Goal: Information Seeking & Learning: Learn about a topic

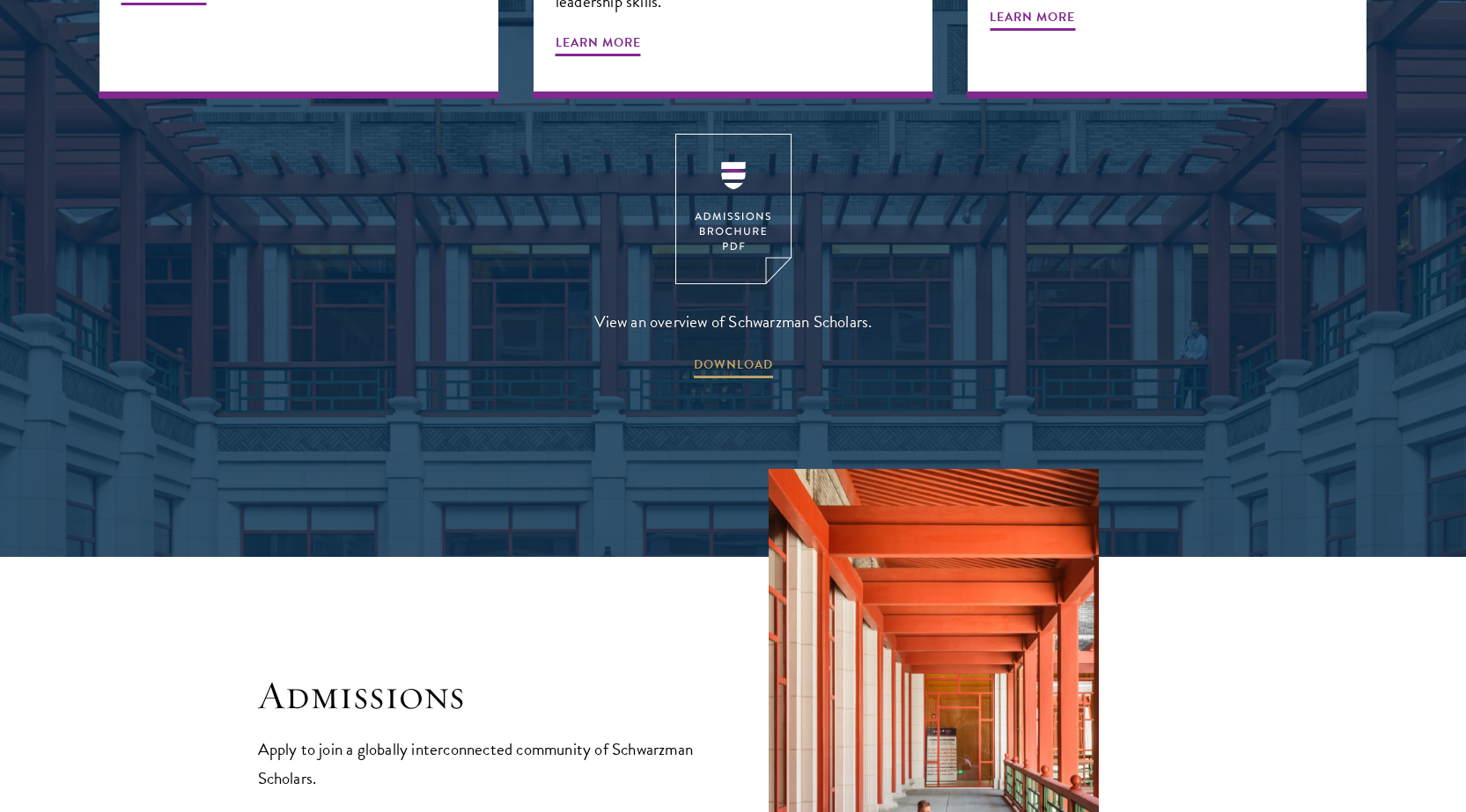
scroll to position [2728, 0]
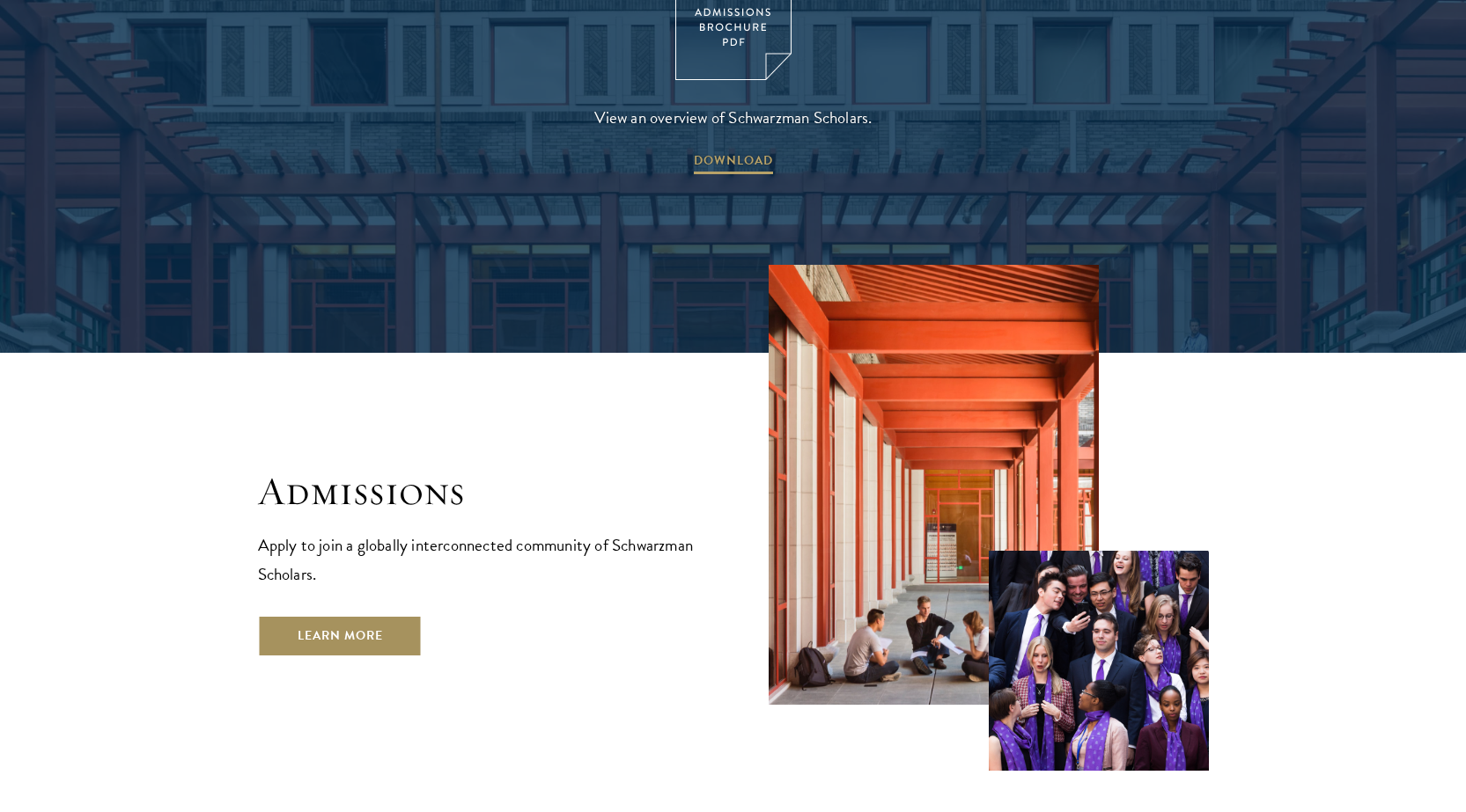
click at [333, 615] on link "Learn More" at bounding box center [340, 635] width 164 height 42
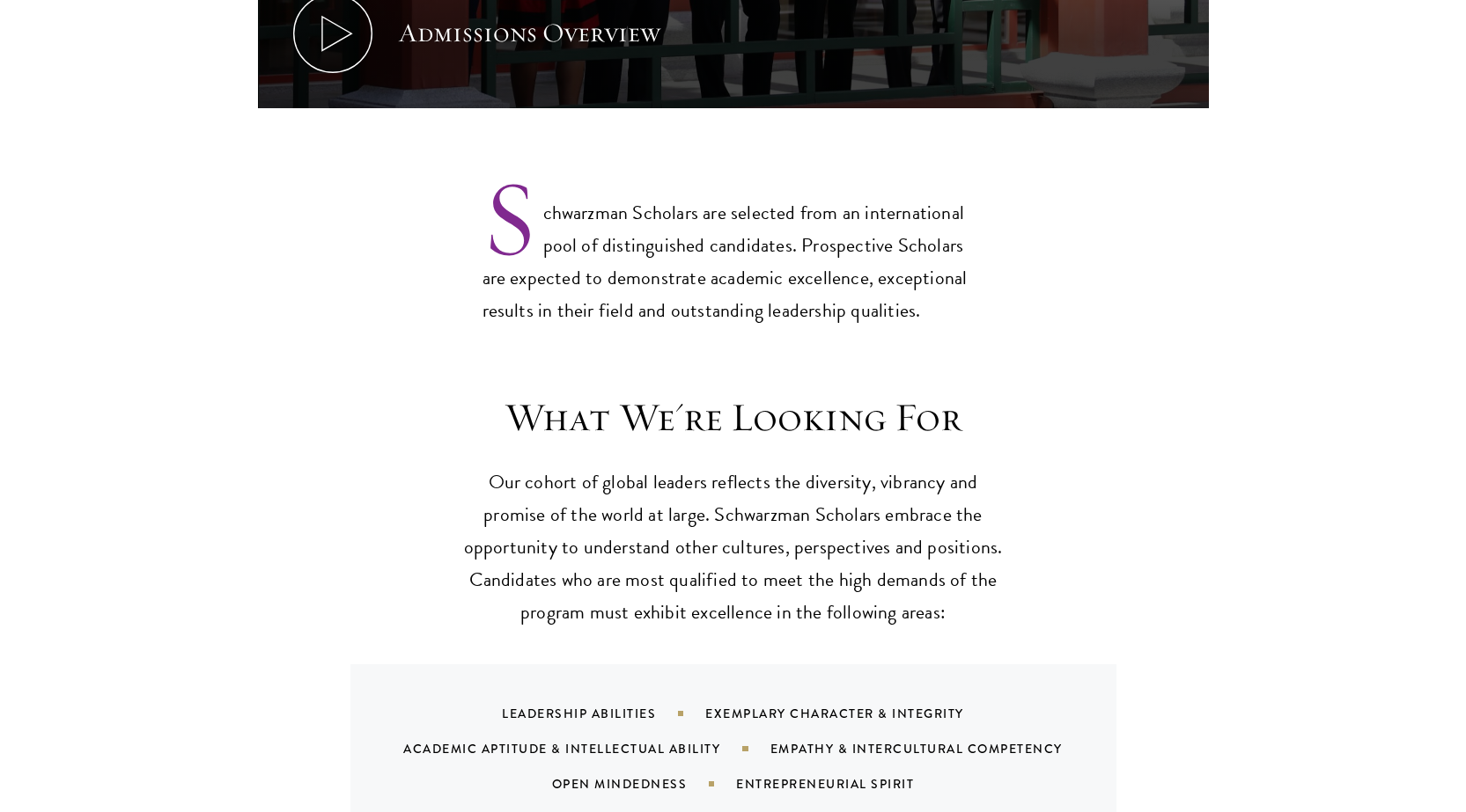
scroll to position [1584, 0]
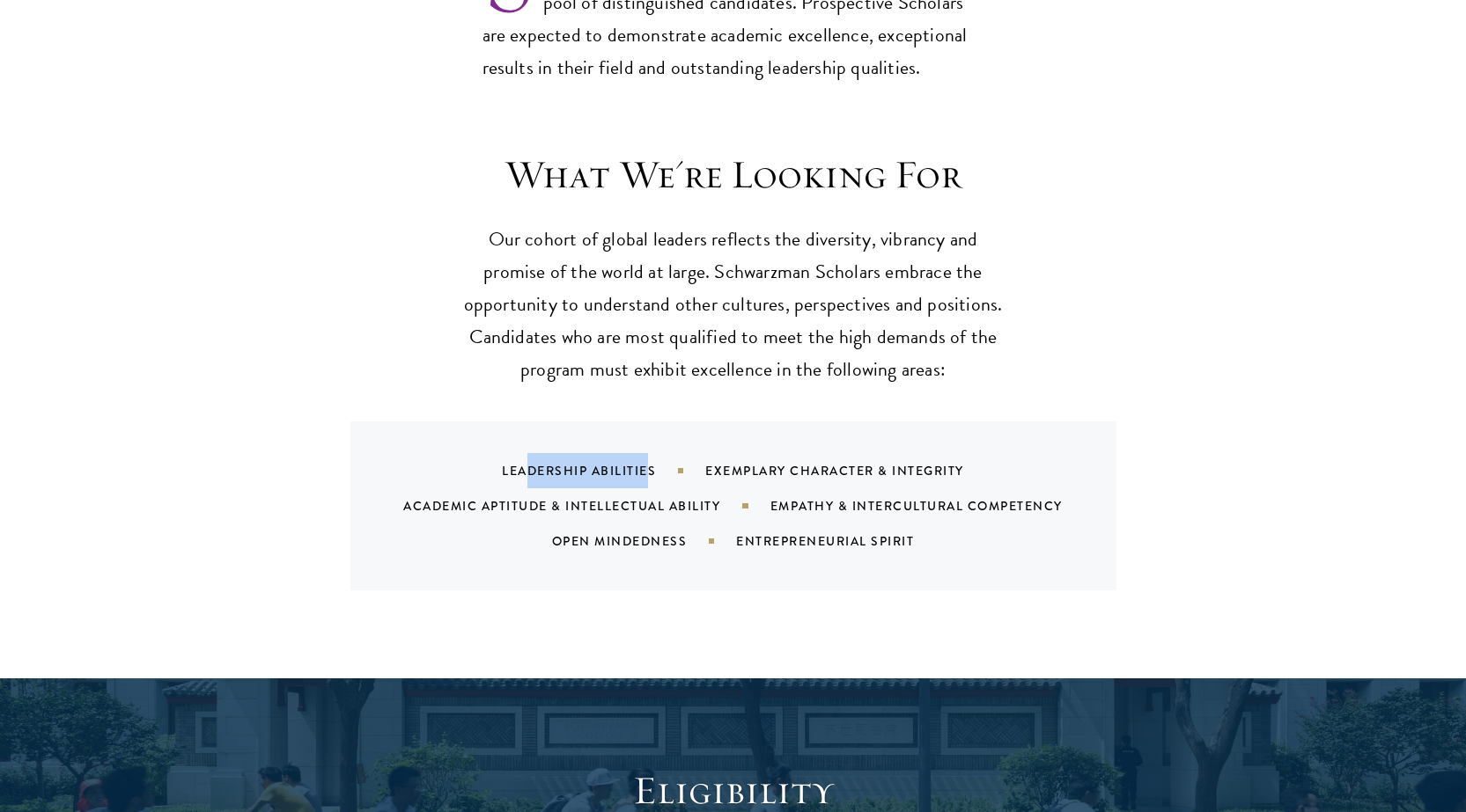
drag, startPoint x: 647, startPoint y: 427, endPoint x: 498, endPoint y: 447, distance: 150.3
click at [501, 454] on div "Leadership Abilities Exemplary Character & Integrity Academic Aptitude & Intell…" at bounding box center [755, 506] width 724 height 106
click at [484, 454] on div "Leadership Abilities Exemplary Character & Integrity Academic Aptitude & Intell…" at bounding box center [755, 506] width 724 height 106
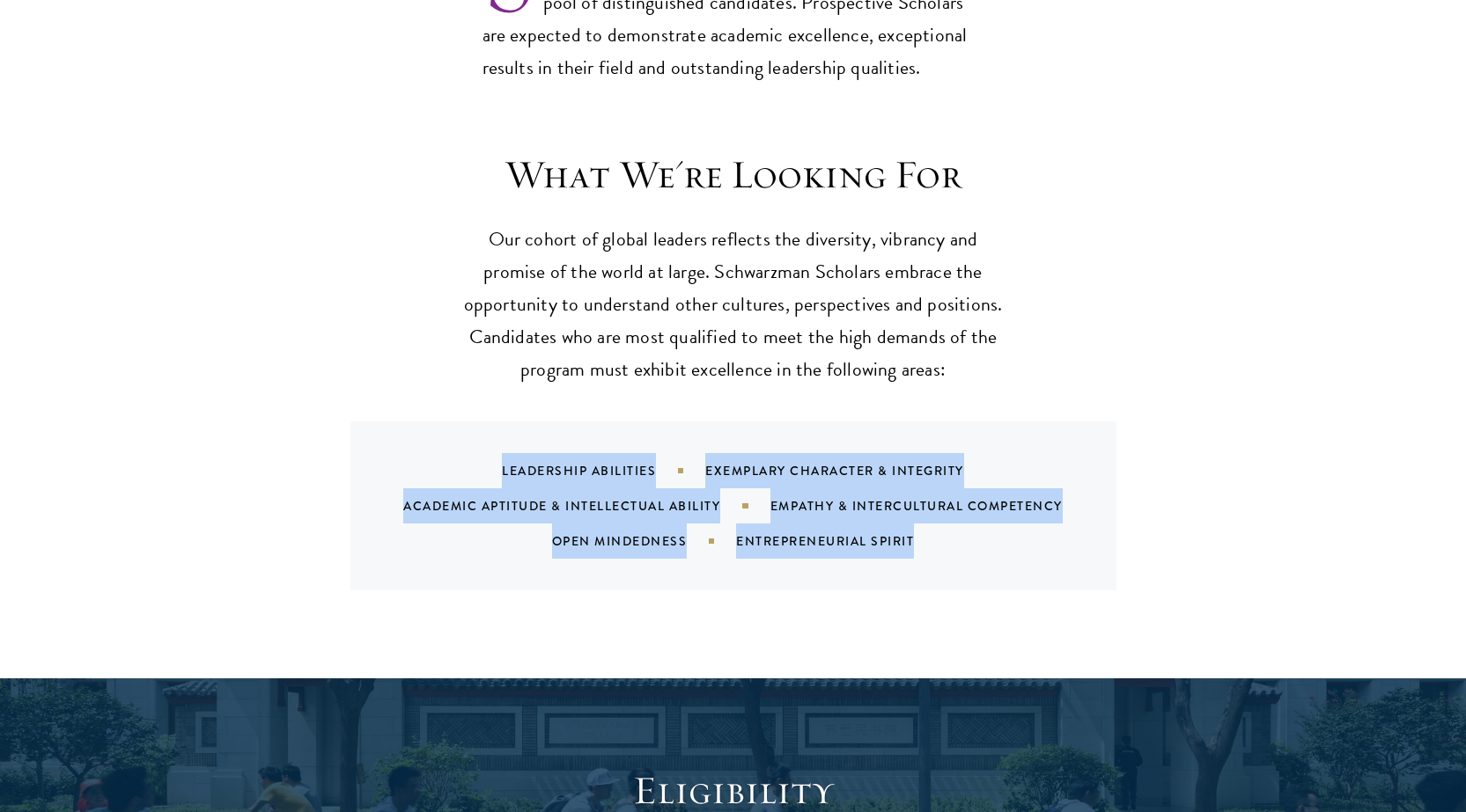
drag, startPoint x: 473, startPoint y: 446, endPoint x: 972, endPoint y: 522, distance: 504.8
click at [972, 522] on div "Leadership Abilities Exemplary Character & Integrity Academic Aptitude & Intell…" at bounding box center [755, 506] width 724 height 106
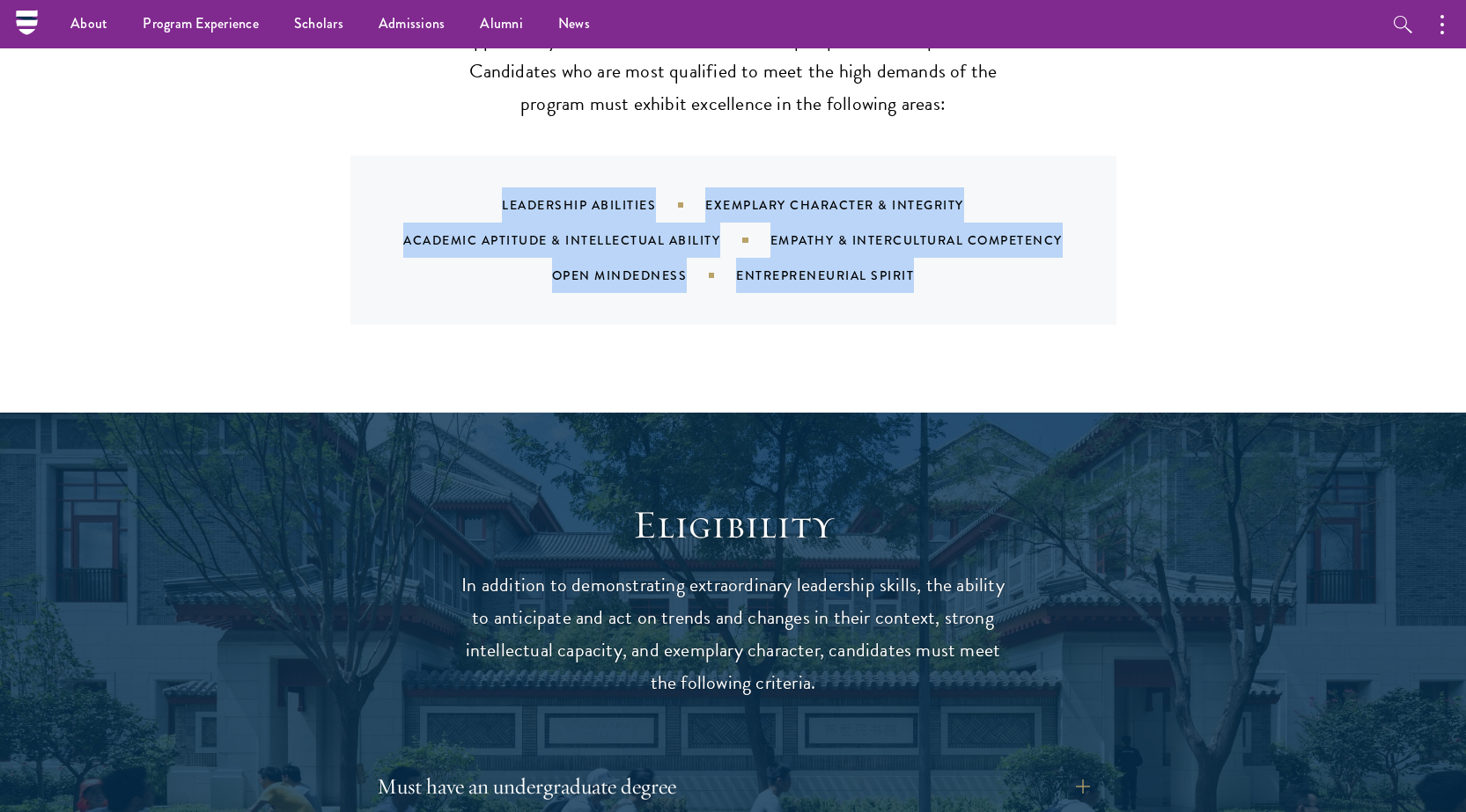
scroll to position [1848, 0]
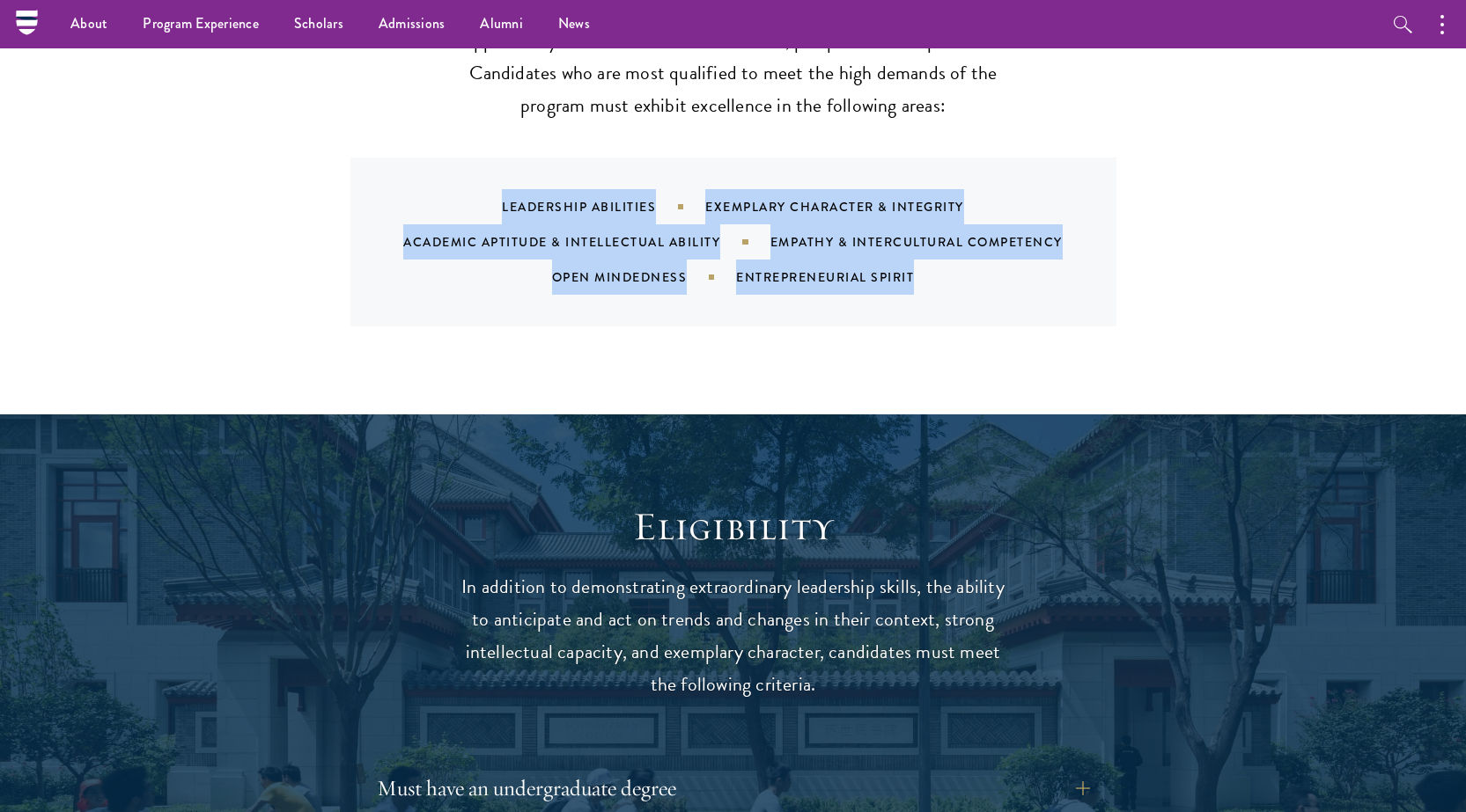
click at [861, 191] on div "Leadership Abilities Exemplary Character & Integrity Academic Aptitude & Intell…" at bounding box center [755, 242] width 724 height 106
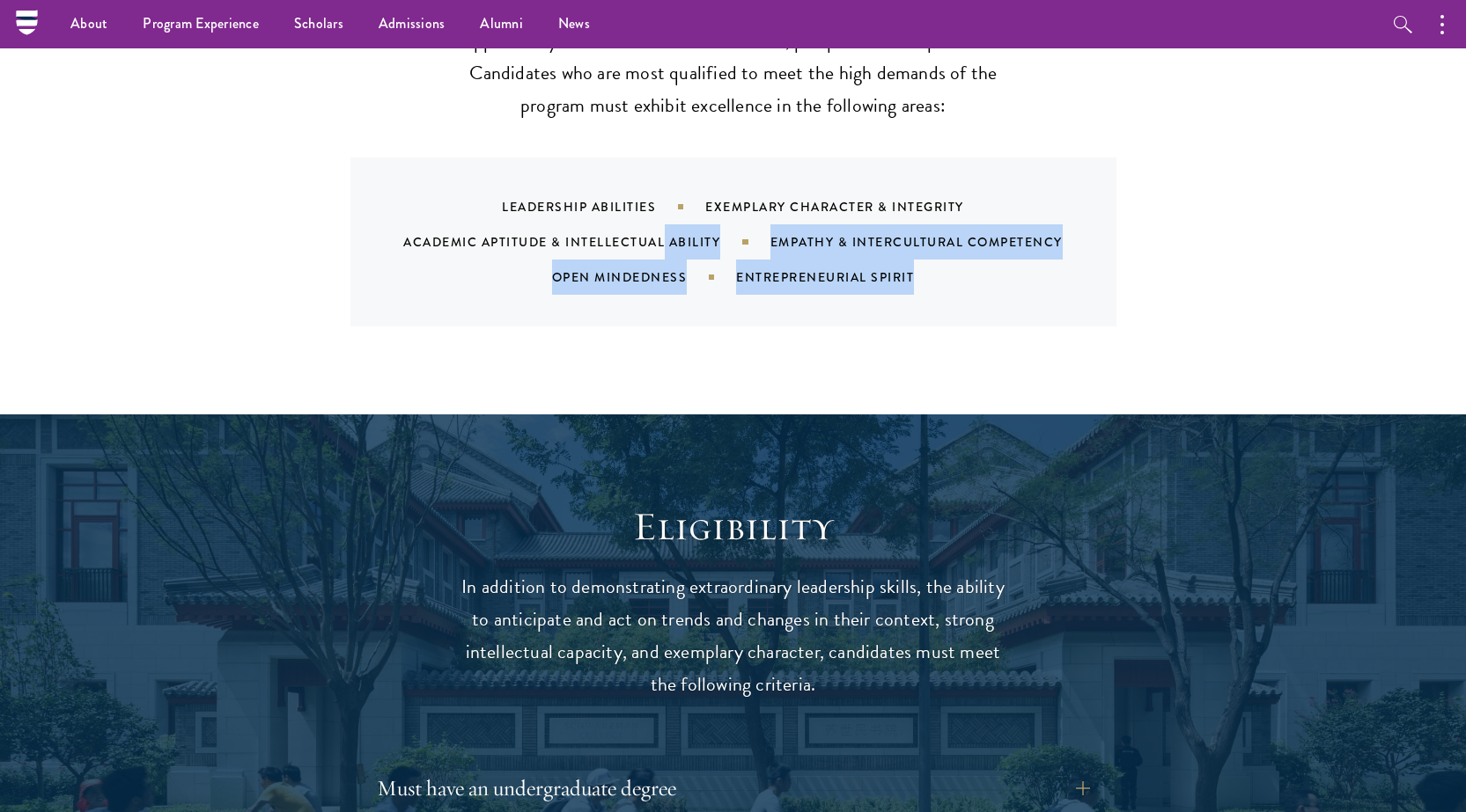
drag, startPoint x: 949, startPoint y: 239, endPoint x: 664, endPoint y: 219, distance: 285.7
click at [664, 219] on div "Leadership Abilities Exemplary Character & Integrity Academic Aptitude & Intell…" at bounding box center [755, 242] width 724 height 106
click at [688, 271] on div "Leadership Abilities Exemplary Character & Integrity Academic Aptitude & Intell…" at bounding box center [733, 242] width 766 height 169
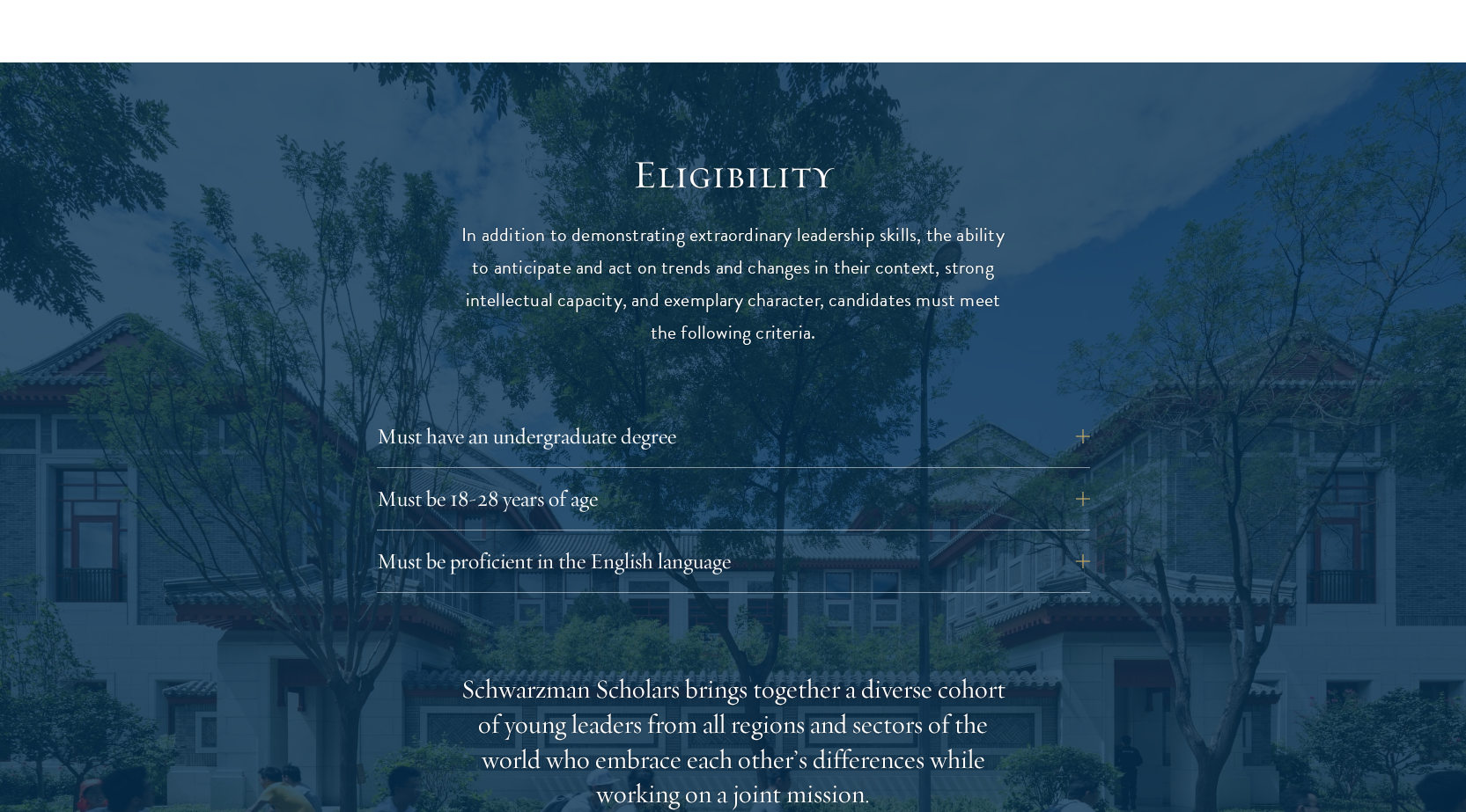
drag, startPoint x: 1127, startPoint y: 102, endPoint x: 1135, endPoint y: 127, distance: 26.2
click at [1131, 103] on div at bounding box center [733, 787] width 1466 height 1450
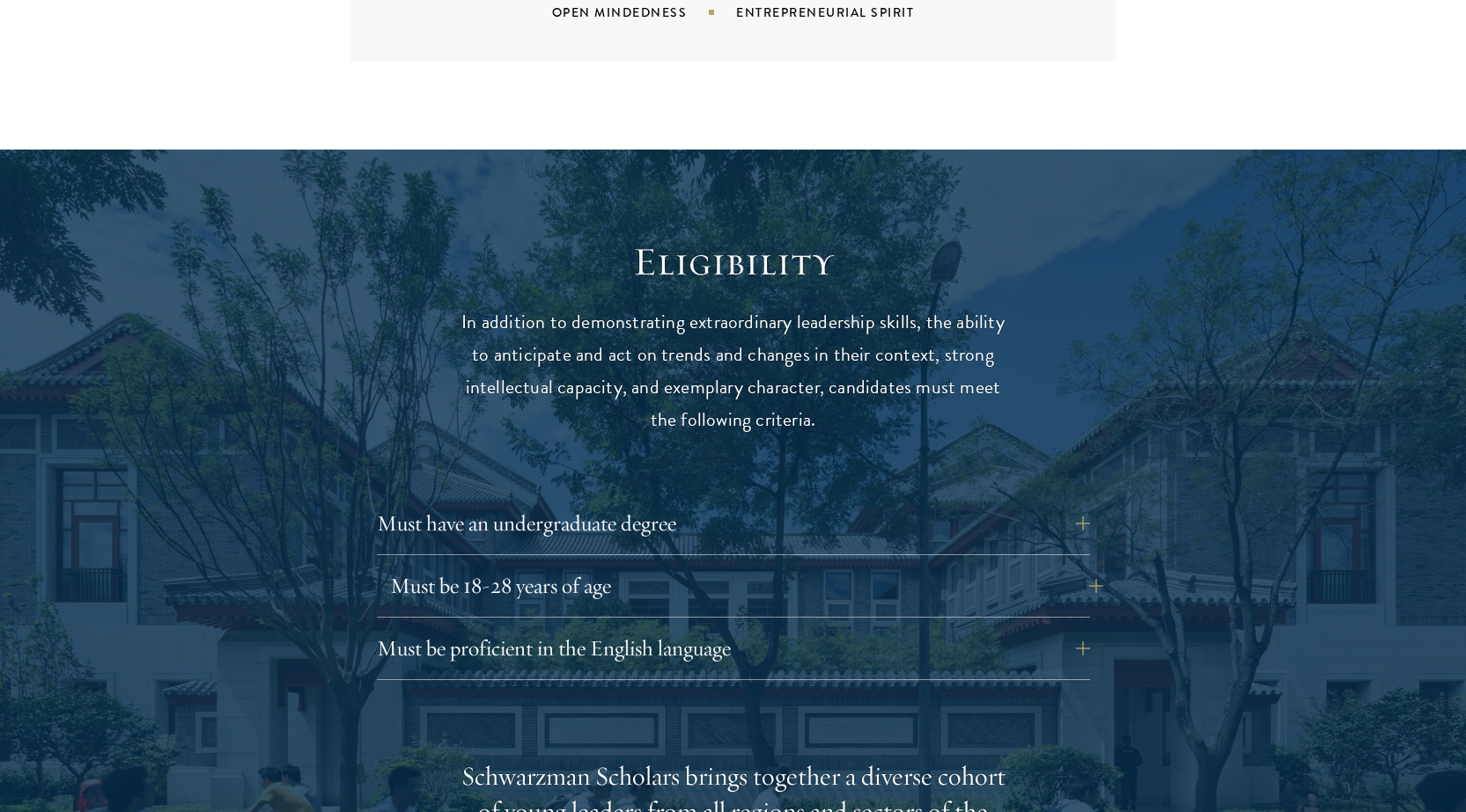
scroll to position [2288, 0]
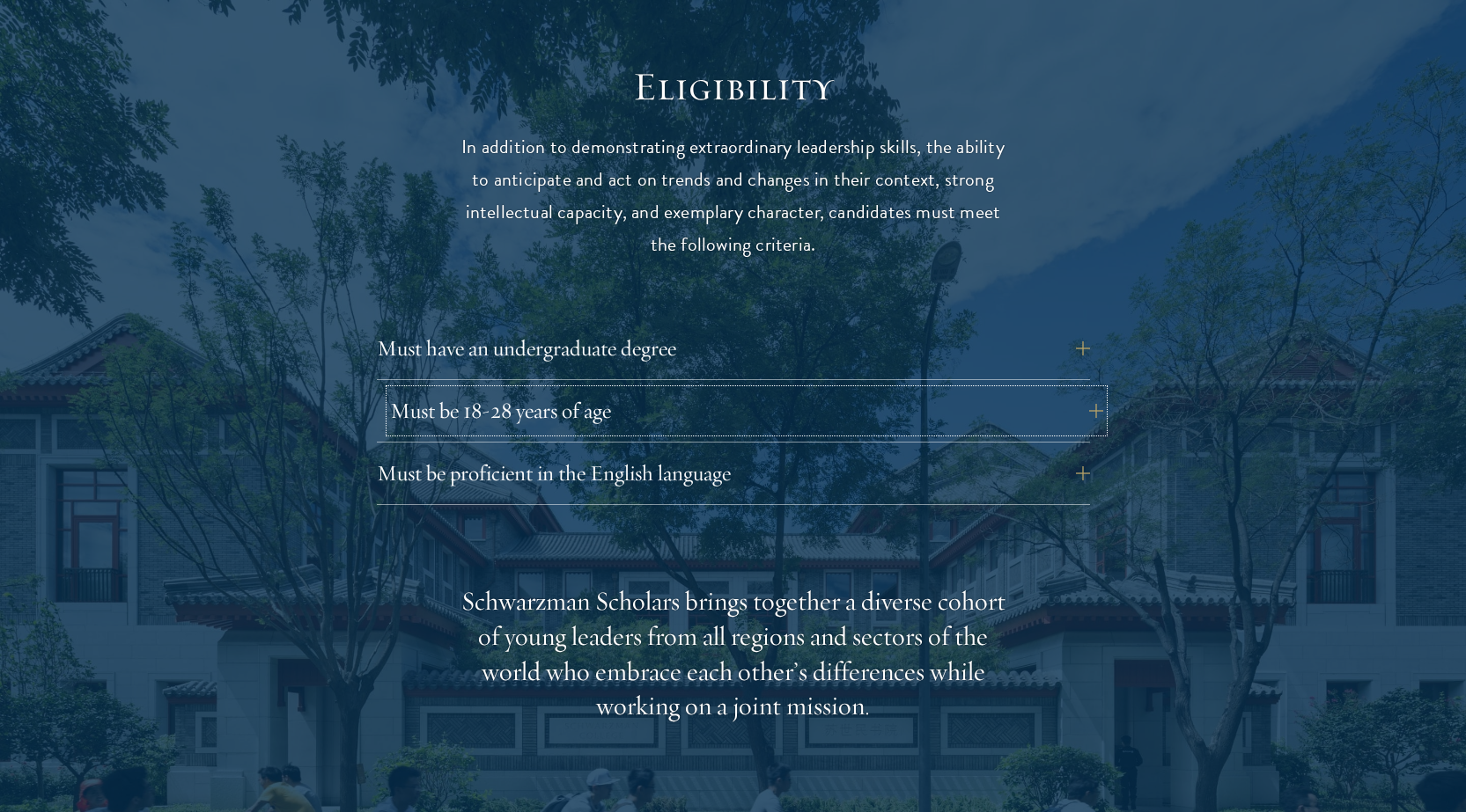
click at [581, 389] on button "Must be 18-28 years of age" at bounding box center [746, 410] width 713 height 42
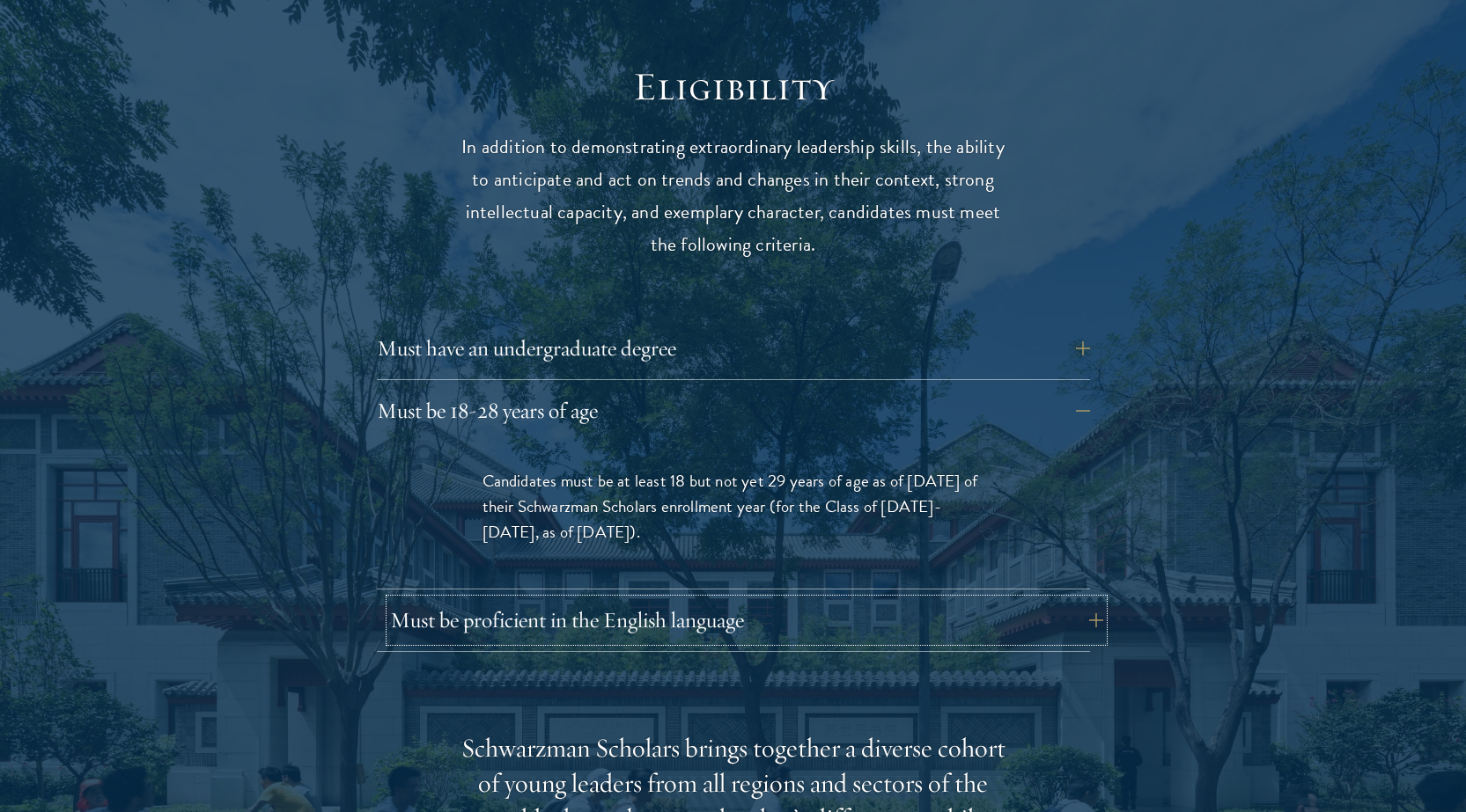
click at [633, 599] on button "Must be proficient in the English language" at bounding box center [746, 620] width 713 height 42
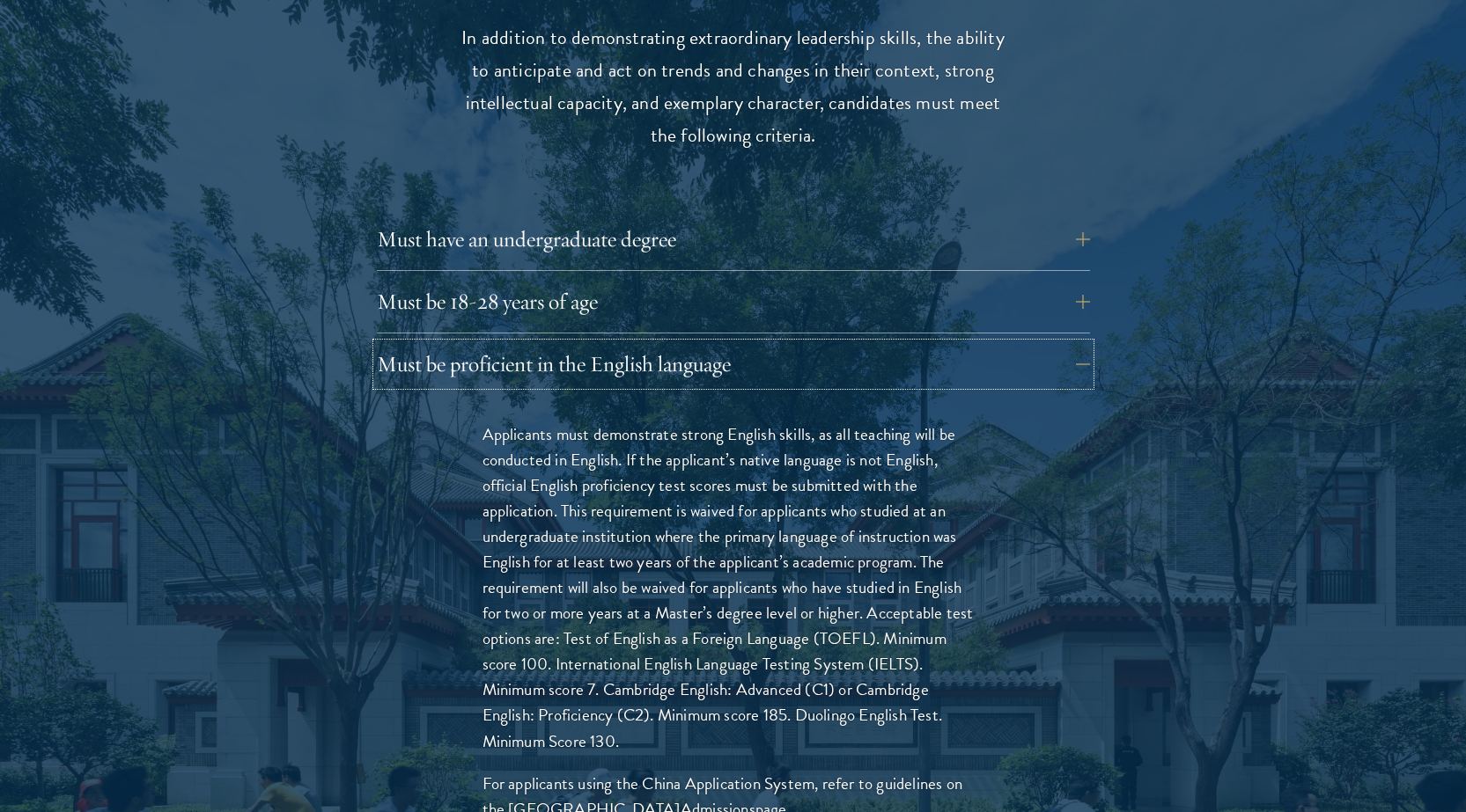
scroll to position [2553, 0]
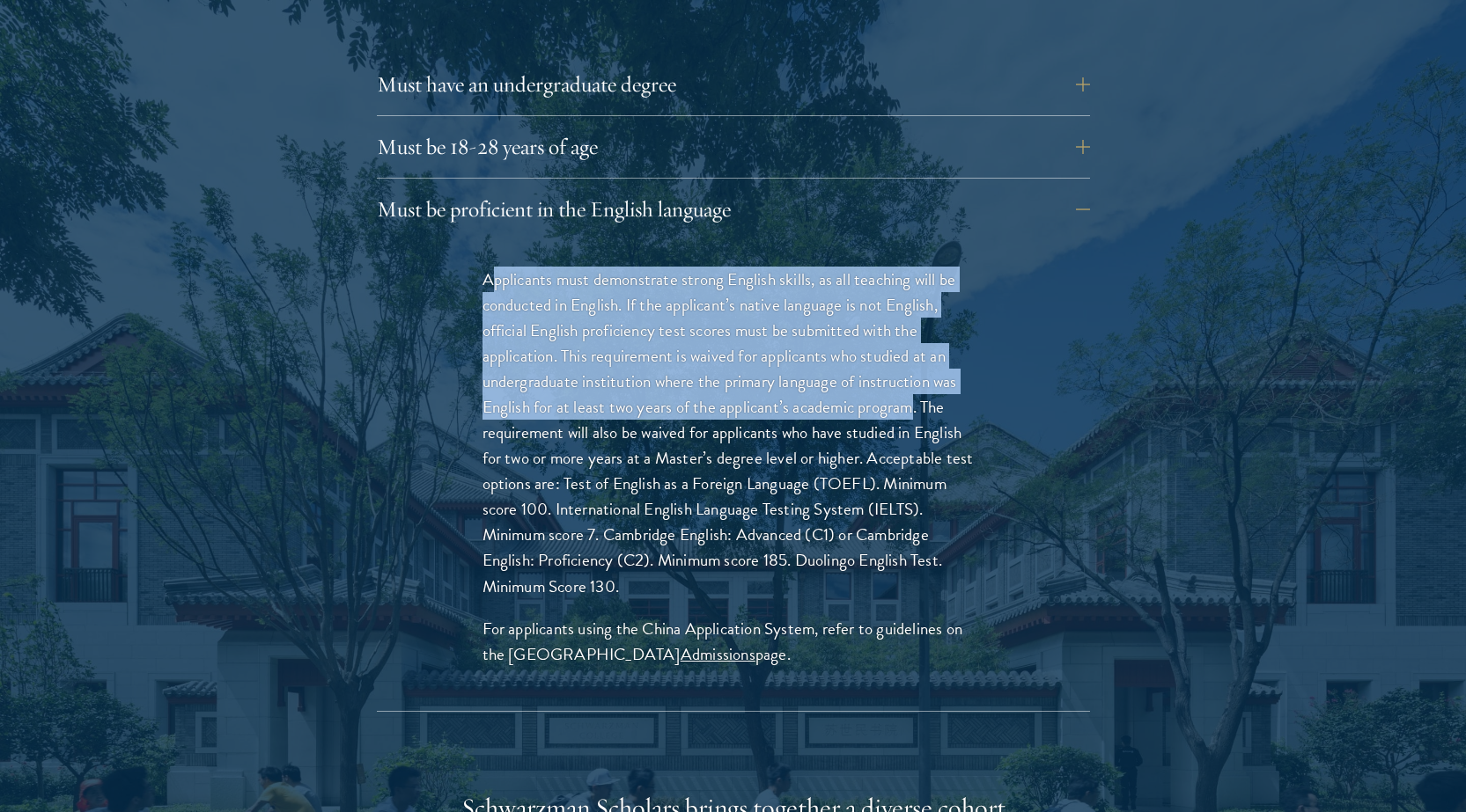
drag, startPoint x: 495, startPoint y: 245, endPoint x: 915, endPoint y: 378, distance: 440.6
click at [915, 378] on p "Applicants must demonstrate strong English skills, as all teaching will be cond…" at bounding box center [733, 433] width 502 height 333
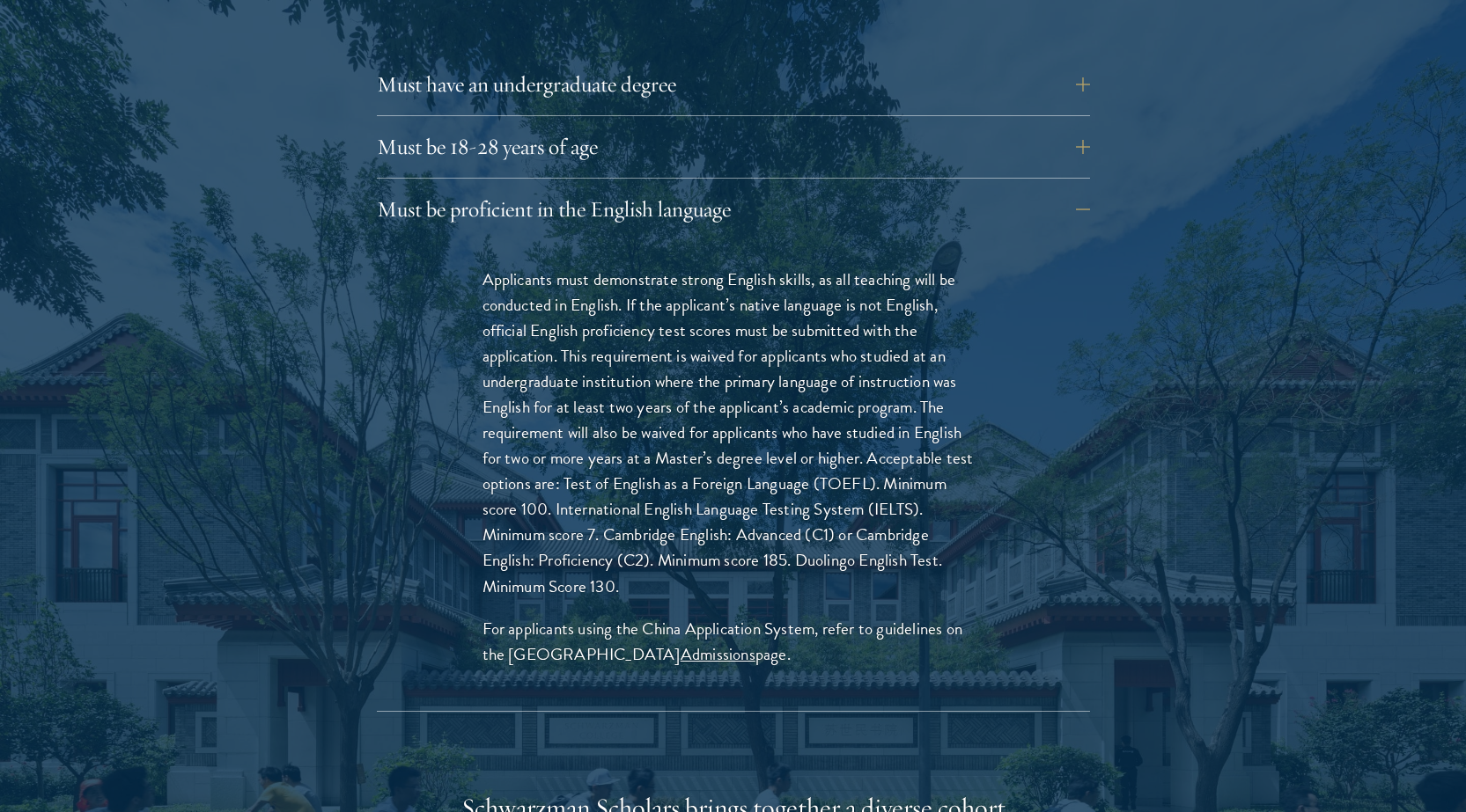
drag, startPoint x: 587, startPoint y: 395, endPoint x: 586, endPoint y: 408, distance: 13.0
click at [601, 396] on p "Applicants must demonstrate strong English skills, as all teaching will be cond…" at bounding box center [733, 433] width 502 height 333
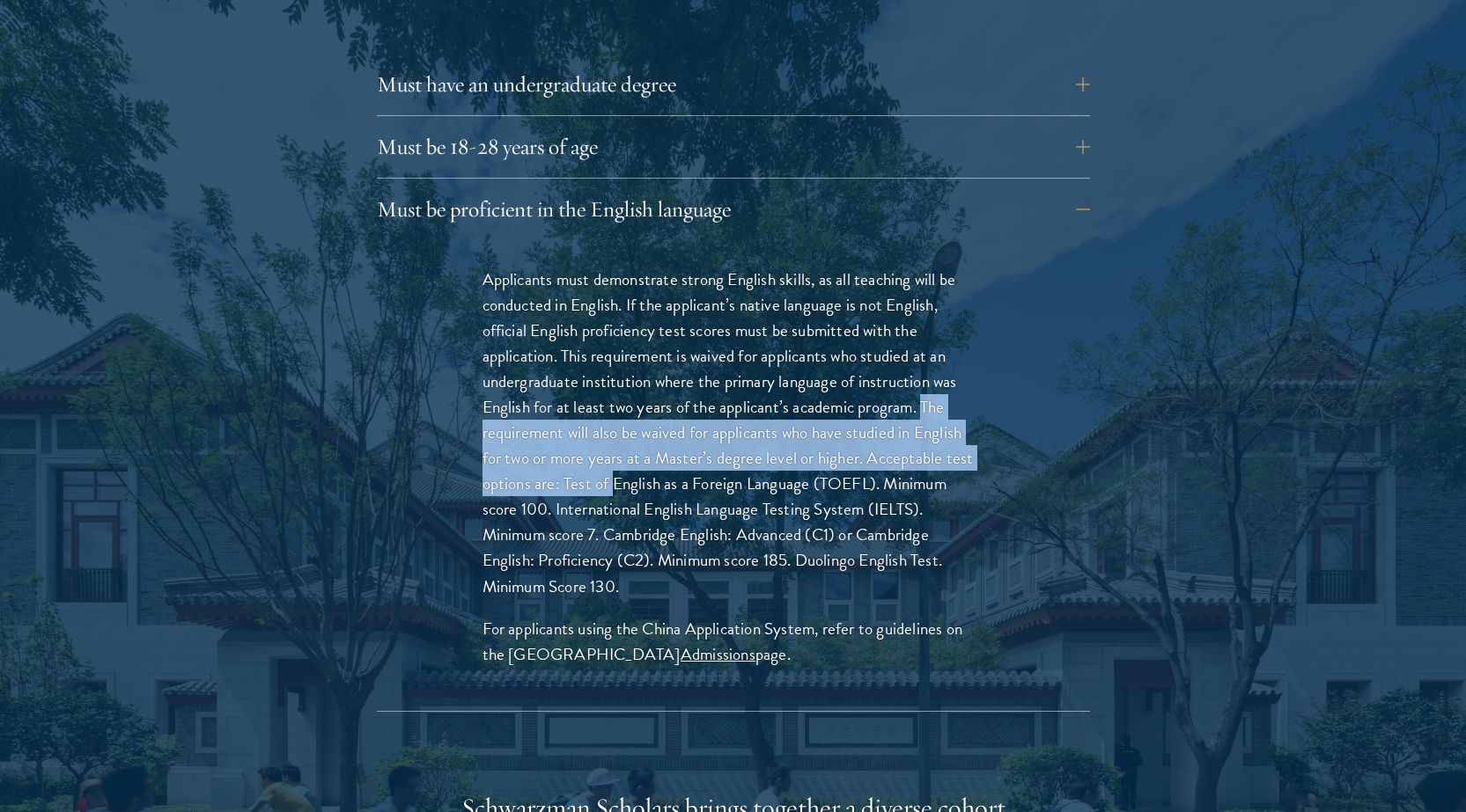
drag, startPoint x: 924, startPoint y: 366, endPoint x: 622, endPoint y: 445, distance: 312.2
click at [622, 446] on p "Applicants must demonstrate strong English skills, as all teaching will be cond…" at bounding box center [733, 433] width 502 height 333
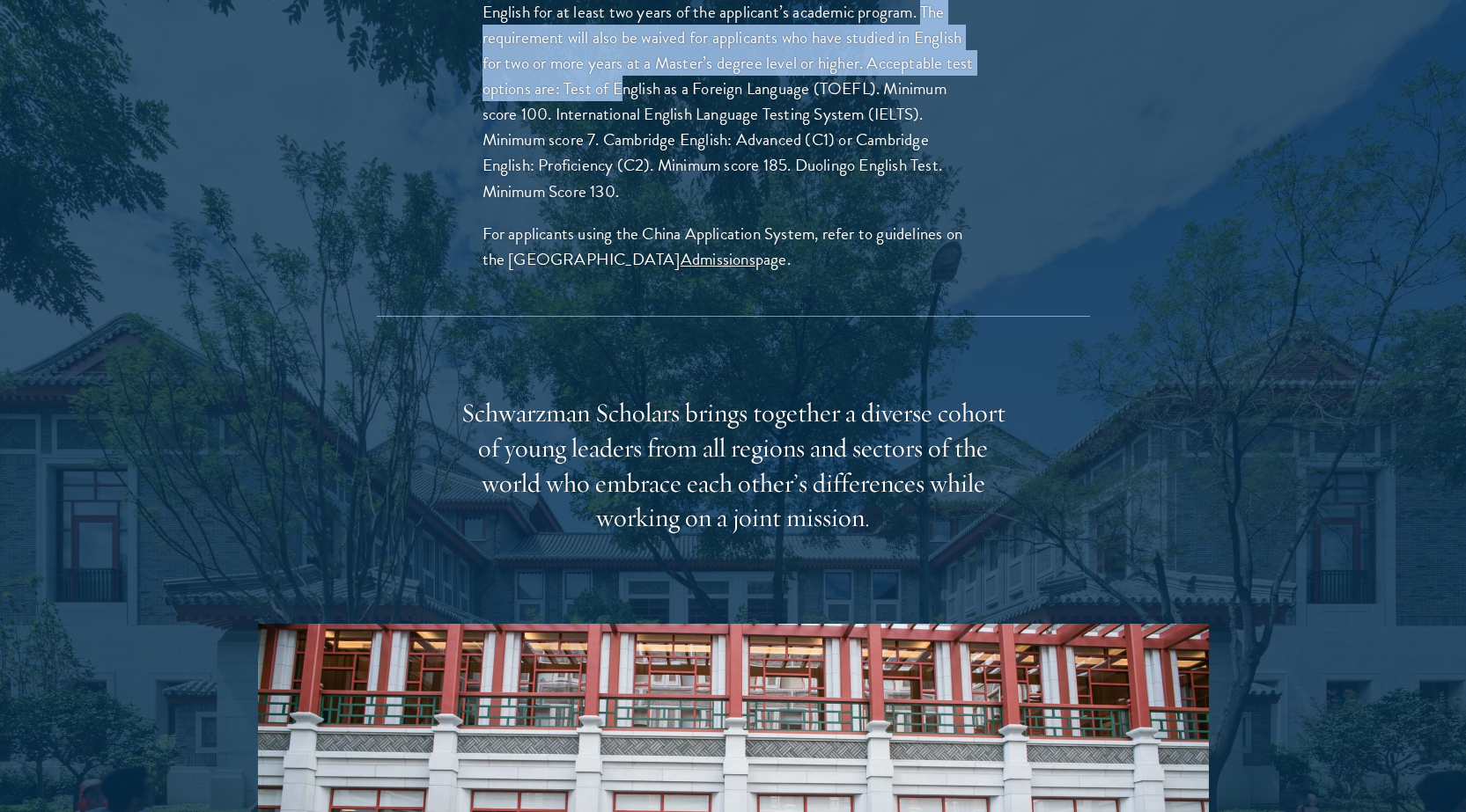
scroll to position [2993, 0]
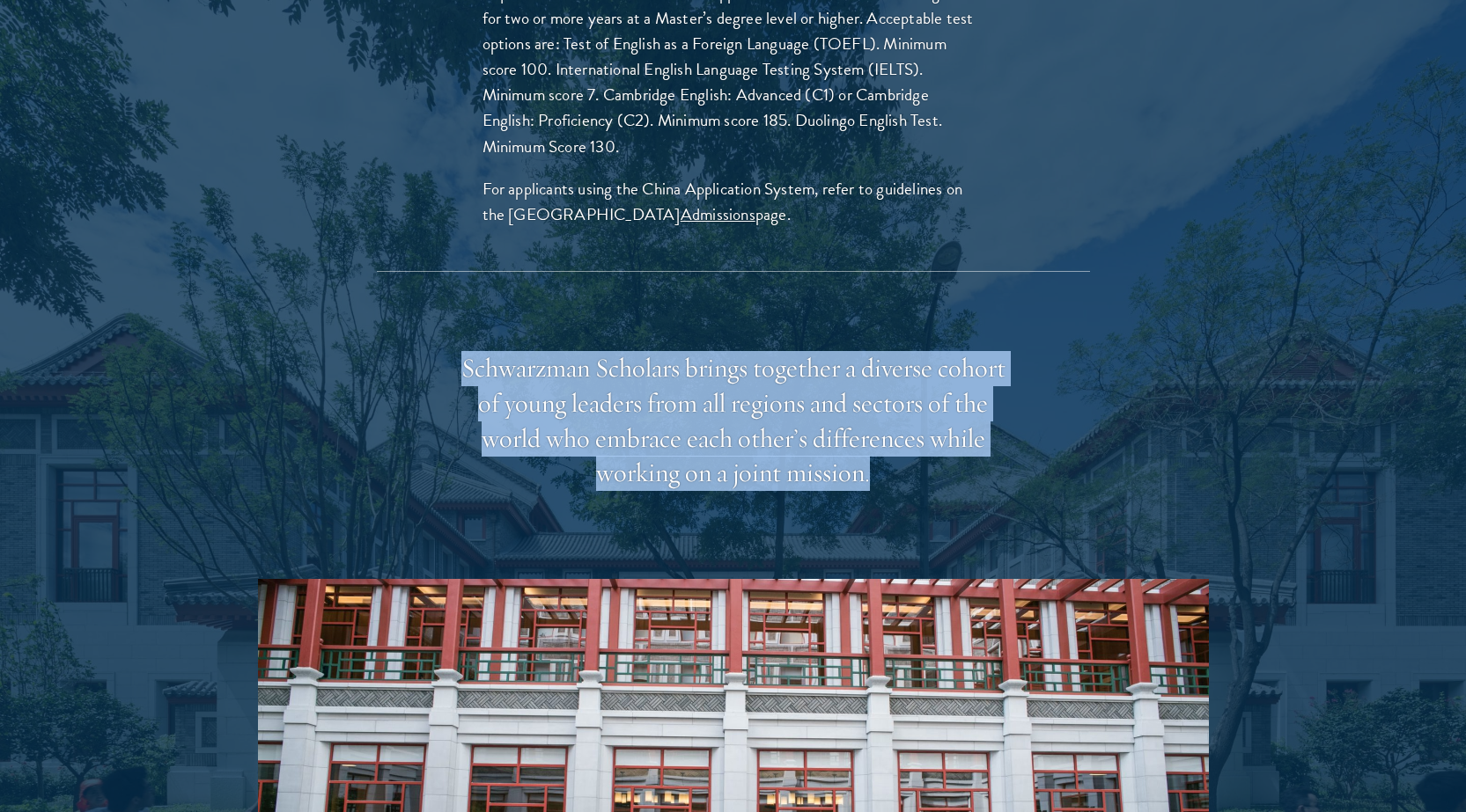
drag, startPoint x: 478, startPoint y: 343, endPoint x: 888, endPoint y: 402, distance: 414.2
click at [908, 426] on div "Schwarzman Scholars brings together a diverse cohort of young leaders from all …" at bounding box center [733, 422] width 546 height 141
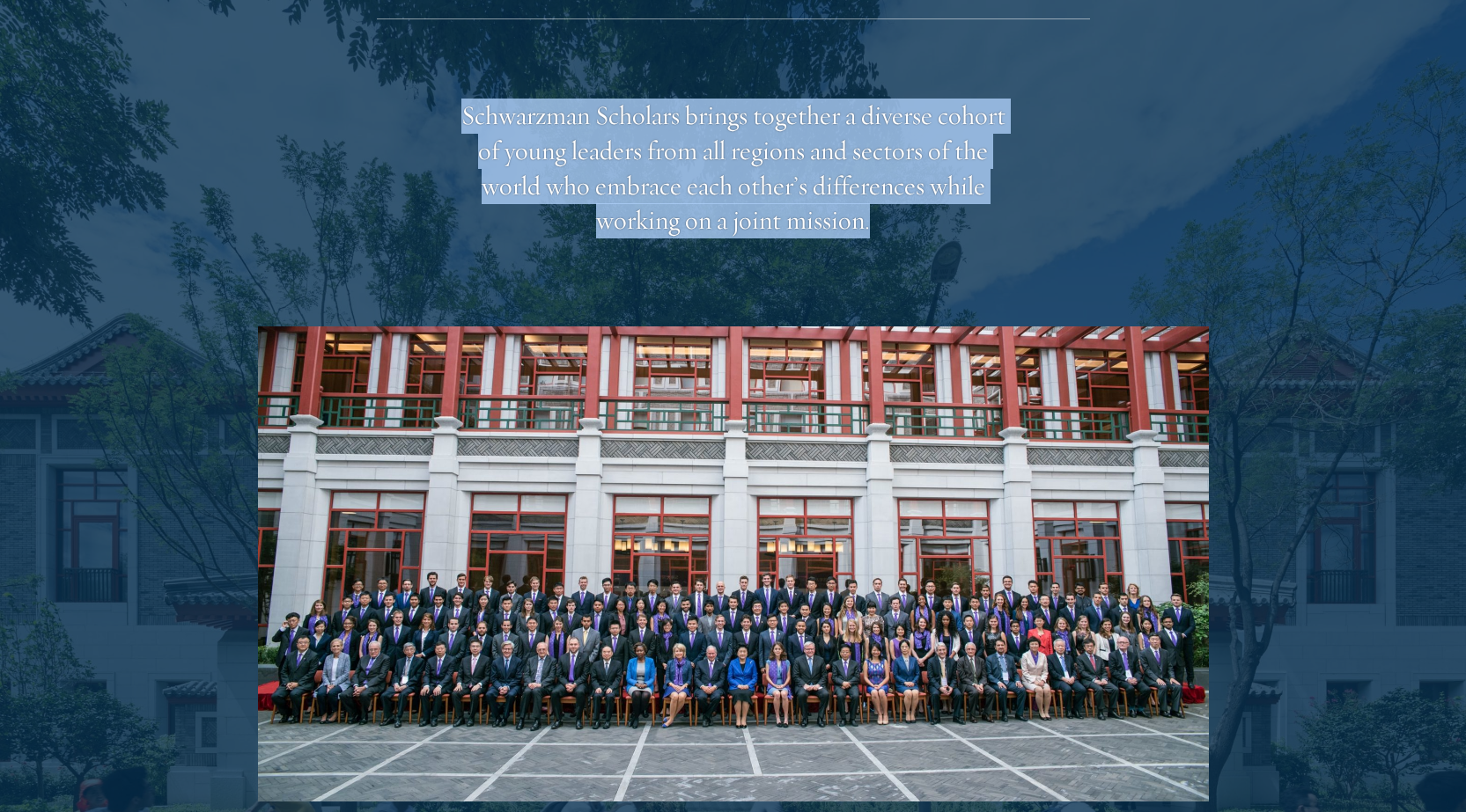
scroll to position [3433, 0]
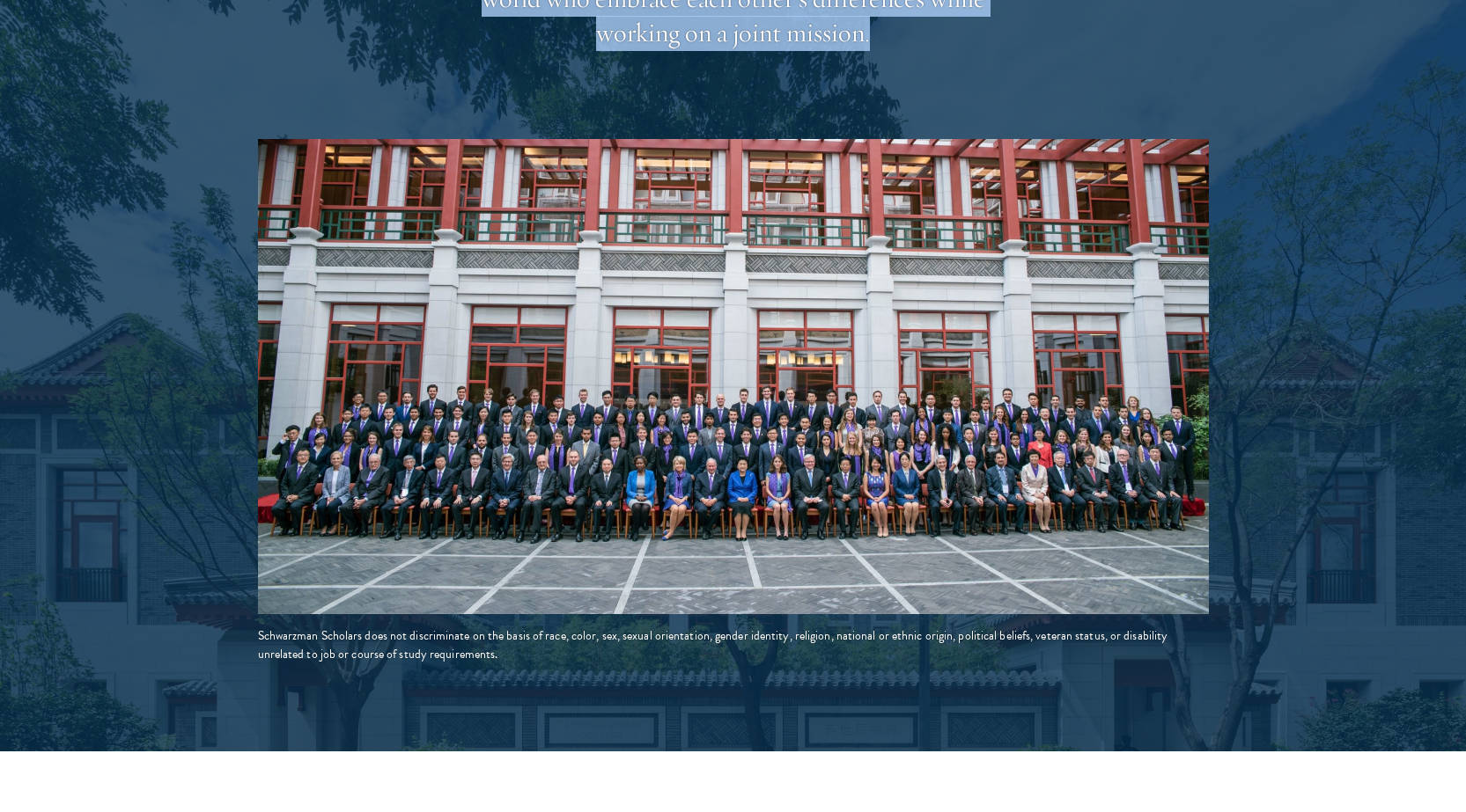
click at [690, 427] on img at bounding box center [733, 376] width 951 height 475
